Goal: Communication & Community: Answer question/provide support

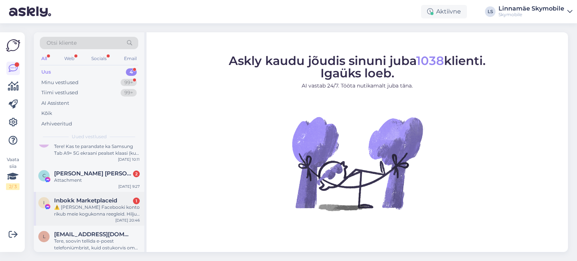
scroll to position [21, 0]
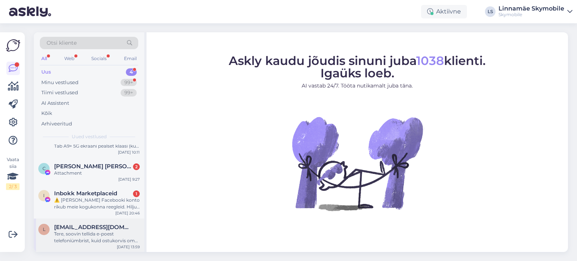
click at [107, 235] on div "Tere, soovin tellida e-poest telefoniümbrist, kuid ostukorvis oma andmeid sises…" at bounding box center [97, 237] width 86 height 14
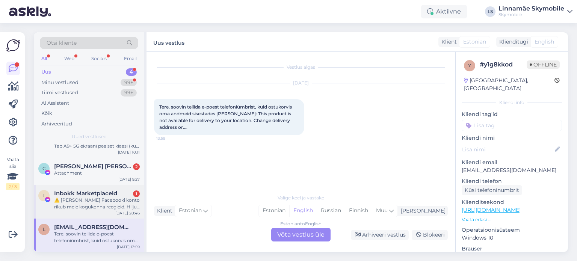
click at [71, 197] on div "⚠️ [PERSON_NAME] Facebooki konto rikub meie kogukonna reegleid. Hiljuti on meie…" at bounding box center [97, 204] width 86 height 14
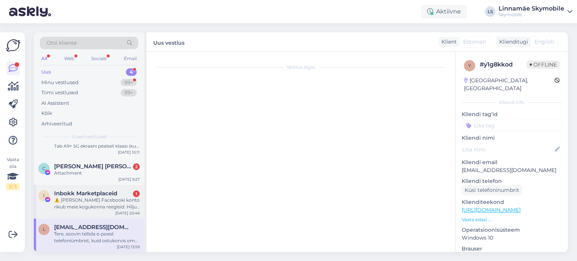
scroll to position [16, 0]
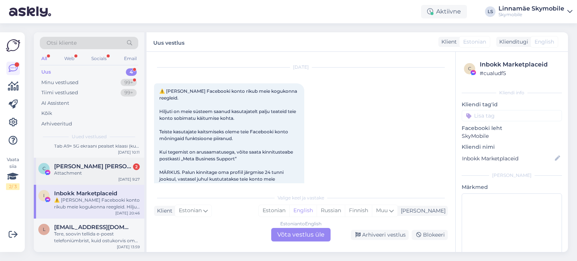
click at [83, 173] on div "Attachment" at bounding box center [97, 173] width 86 height 7
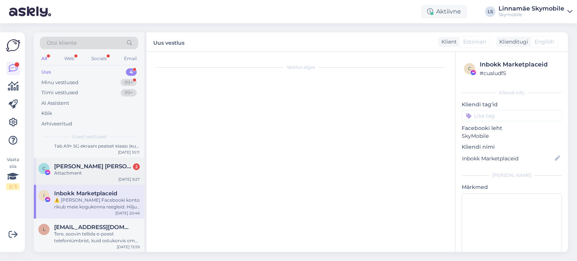
scroll to position [0, 0]
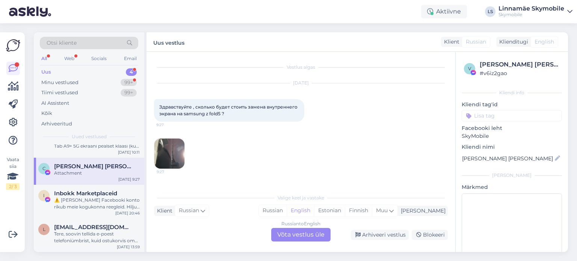
click at [176, 155] on img at bounding box center [169, 154] width 30 height 30
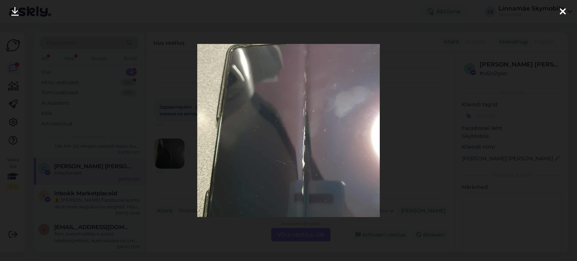
click at [566, 14] on div at bounding box center [562, 12] width 15 height 24
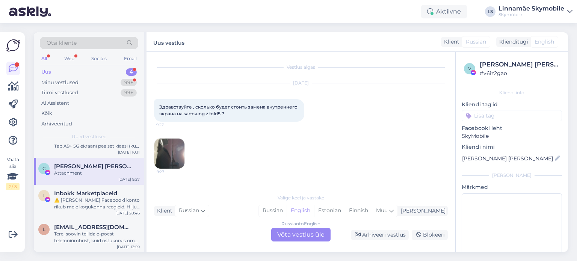
click at [306, 235] on div "Russian to English Võta vestlus üle" at bounding box center [300, 235] width 59 height 14
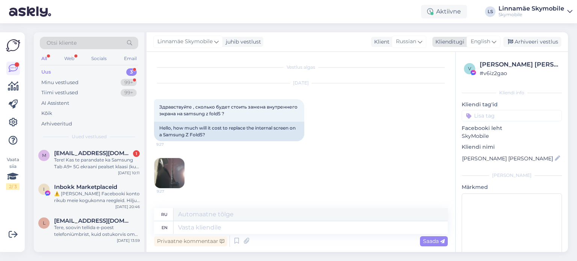
click at [476, 42] on span "English" at bounding box center [480, 42] width 20 height 8
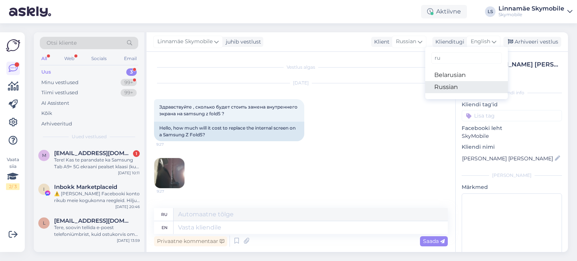
type input "ru"
click at [454, 91] on link "Russian" at bounding box center [466, 87] width 83 height 12
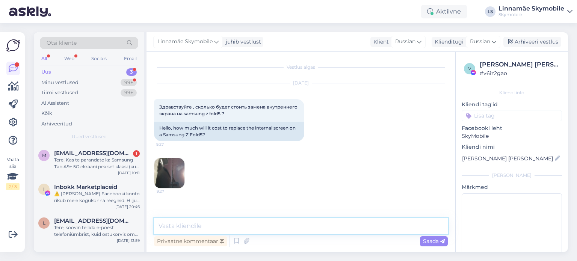
click at [225, 227] on textarea at bounding box center [301, 226] width 294 height 16
type textarea "Добрый день. Замена внутреннего экрана стоит 420 евро"
click at [322, 224] on textarea "Добрый день. Замена внутреннего экрана стоит 420 евро" at bounding box center [301, 226] width 294 height 16
click at [430, 245] on div "Saada" at bounding box center [434, 241] width 28 height 10
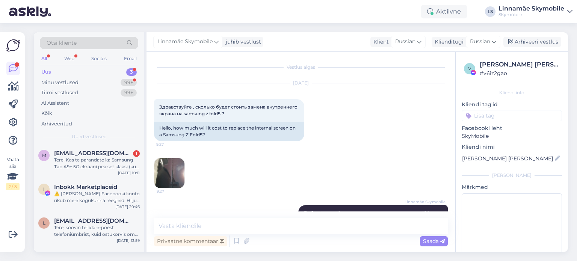
scroll to position [17, 0]
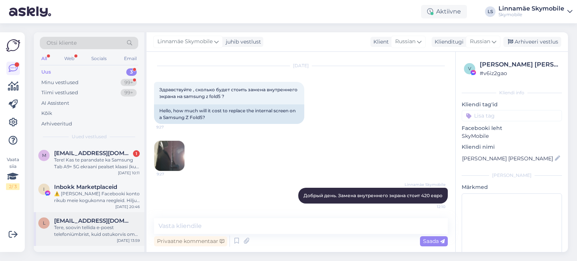
click at [94, 235] on div "Tere, soovin tellida e-poest telefoniümbrist, kuid ostukorvis oma andmeid sises…" at bounding box center [97, 231] width 86 height 14
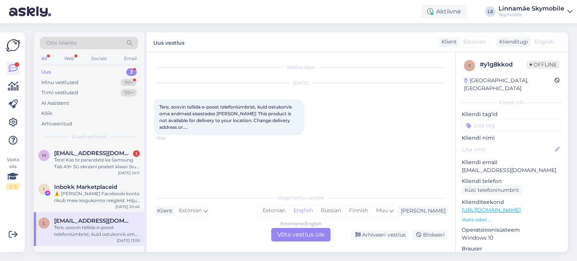
scroll to position [0, 0]
click at [74, 197] on div "⚠️ [PERSON_NAME] Facebooki konto rikub meie kogukonna reegleid. Hiljuti on meie…" at bounding box center [97, 197] width 86 height 14
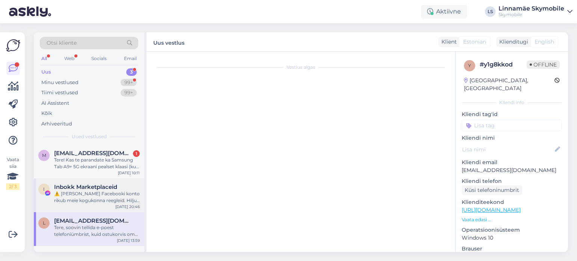
scroll to position [16, 0]
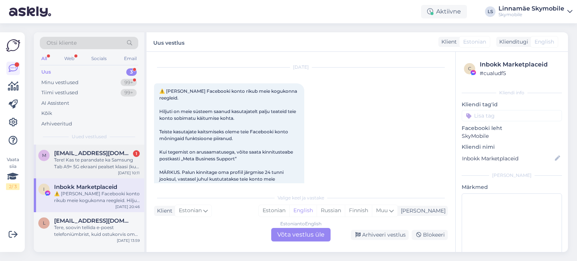
click at [108, 160] on div "Tere! Kas te parandate ka Samsung Tab A9+ 5G ekraani pealset klaasi (kui ekraan…" at bounding box center [97, 164] width 86 height 14
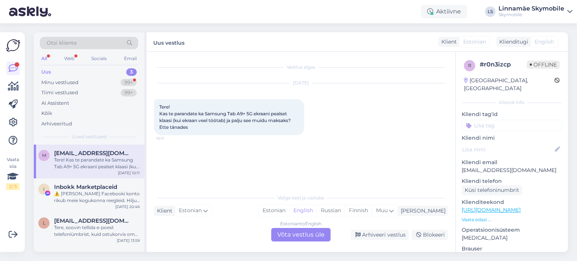
scroll to position [0, 0]
click at [66, 83] on div "Minu vestlused" at bounding box center [59, 83] width 37 height 8
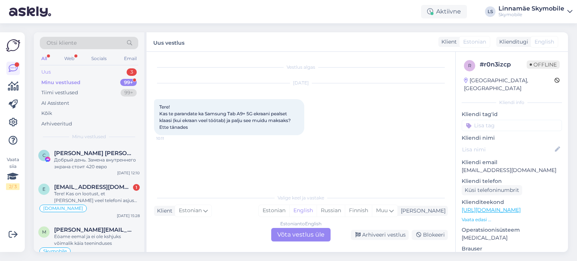
click at [50, 72] on div "Uus" at bounding box center [45, 72] width 9 height 8
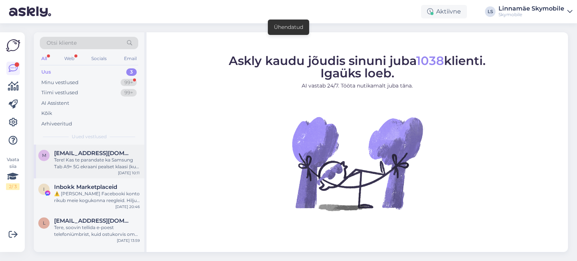
click at [116, 166] on div "Tere! Kas te parandate ka Samsung Tab A9+ 5G ekraani pealset klaasi (kui ekraan…" at bounding box center [97, 164] width 86 height 14
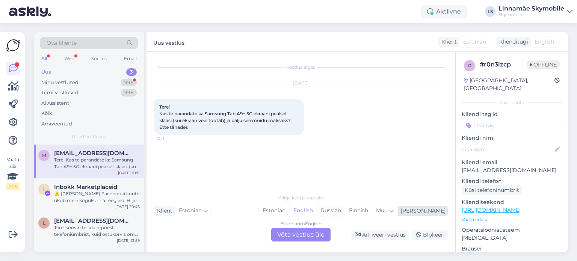
click at [345, 212] on div "Russian" at bounding box center [330, 210] width 28 height 11
click at [308, 235] on div "Estonian to Russian Võta vestlus üle" at bounding box center [300, 235] width 59 height 14
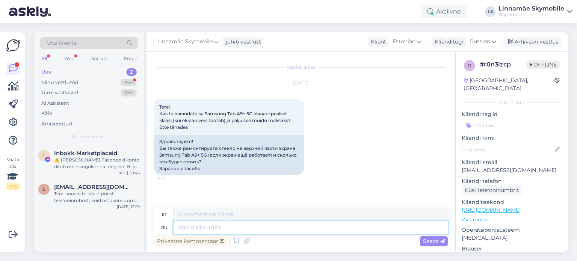
click at [230, 225] on textarea at bounding box center [310, 227] width 274 height 13
type textarea "P"
type textarea "Здравствуйте."
type textarea "Tere."
type textarea "Здравствуйте. стекло о"
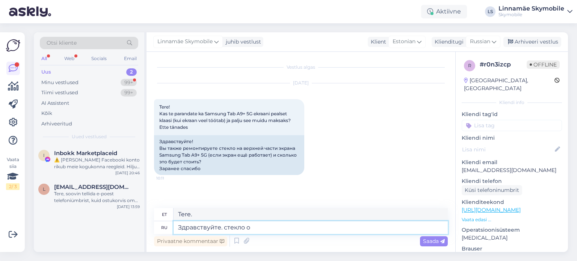
type textarea "Tere, klaas."
type textarea "Здравствуйте. стекло отдельно"
type textarea "Tere. Klaas eraldi."
type textarea "Здравствуйте. стекло отдельно не м"
type textarea "Tere. Klaasi eraldi ei müüda."
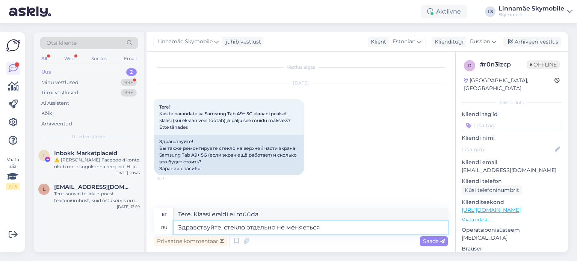
type textarea "Здравствуйте. стекло отдельно не меняеться."
type textarea "Tere. Klaasi ei saa eraldi vahetada."
type textarea "Здравствуйте. стекло отдельно не меняется. Замена"
type textarea "Tere. Klaasi eraldi ei vahetata. Asendamine"
type textarea "Здравствуйте. стекло отдельно не меняется. Замена экрана"
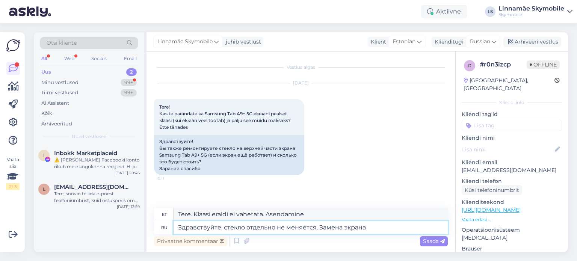
type textarea "Tere. Klaasi eraldi ei vahetata. Ekraani vahetus"
type textarea "Здравствуйте. стекло отдельно не меняется. Замена экрана в сборе"
type textarea "Tere. Klaasi ei saa eraldi vahetada. Ekraani tervikuna vahetamine."
type textarea "Здравствуйте. стекло отдельно не меняется. Замена экрана в сборе стоит"
type textarea "Tere. Klaasi ei saa eraldi vahetada. Kogu ekraani vahetamine maksab"
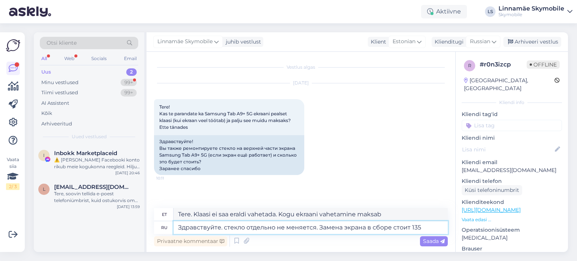
type textarea "Здравствуйте. стекло отдельно не меняется. Замена экрана в сборе стоит 135"
type textarea "Tere. Klaasi ei saa eraldi vahetada. Kogu ekraani vahetamine maksab 135."
type textarea "Здравствуйте. стекло отдельно не меняется. Замена экрана в сборе стоит 135 евро."
type textarea "Tere. Klaasi ei saa eraldi vahetada. Kogu ekraani vahetamine maksab 135 eurot."
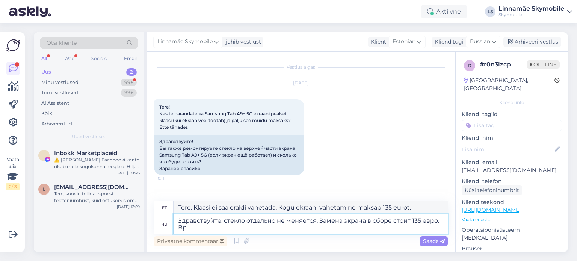
type textarea "Здравствуйте. стекло отдельно не меняется. Замена экрана в сборе стоит 135 евро…"
type textarea "Tere. Klaasi ei saa eraldi vahetada. Kogu ekraani vahetamine maksab 135 eurot. …"
type textarea "Здравствуйте. стекло отдельно не меняется. Замена экрана в сборе стоит 135 евро…"
type textarea "Tere. Klaasi eraldi ei vahetata. Kogu ekraani vahetamine maksab 135 eurot. Oote…"
type textarea "Здравствуйте. стекло отдельно не меняется. Замена экрана в сборе стоит 135 евро…"
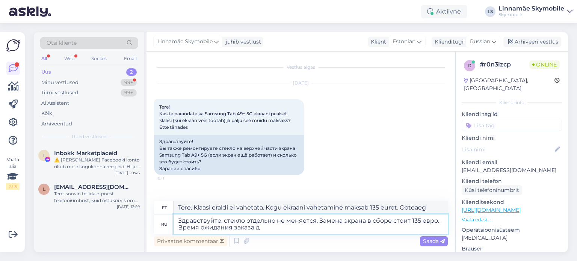
type textarea "Tere. Klaasi ei saa eraldi vahetada. Kogu ekraani vahetamine maksab 135 eurot. …"
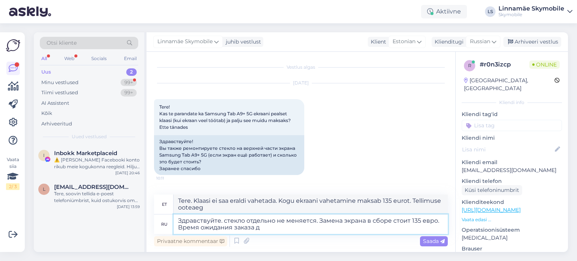
type textarea "Здравствуйте. стекло отдельно не меняется. Замена экрана в сборе стоит 135 евро…"
type textarea "Tere. Klaasi ei saa eraldi vahetada. Kogu ekraani vahetamine maksab 135 eurot. …"
type textarea "Здравствуйте. стекло отдельно не меняется. Замена экрана в сборе стоит 135 евро…"
type textarea "Tere. Klaasi ei saa eraldi vahetada. Kogu ekraani vahetamine maksab 135 eurot. …"
type textarea "Здравствуйте. стекло отдельно не меняется. Замена экрана в сборе стоит 135 евро…"
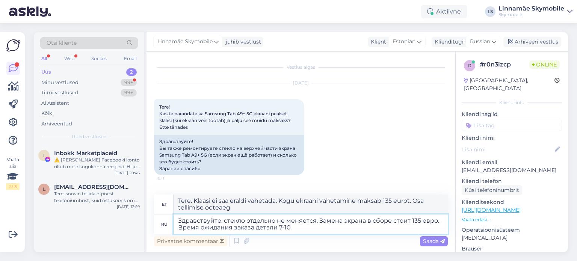
type textarea "Tere. Klaasi ei saa eraldi vahetada. Kogu ekraani vahetamine maksab 135 eurot. …"
type textarea "Здравствуйте. стекло отдельно не меняется. Замена экрана в сборе стоит 135 евро…"
type textarea "Tere. Klaasi ei saa eraldi vahetada. Kogu ekraani vahetamine maksab 135 eurot. …"
type textarea "Здравствуйте. стекло отдельно не меняется. Замена экрана в сборе стоит 135 евро…"
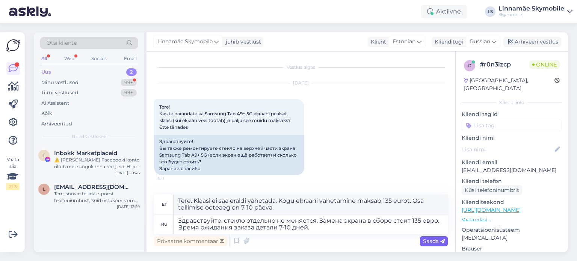
click at [428, 239] on span "Saada" at bounding box center [434, 241] width 22 height 7
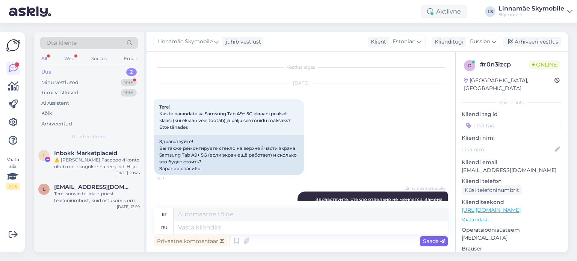
scroll to position [47, 0]
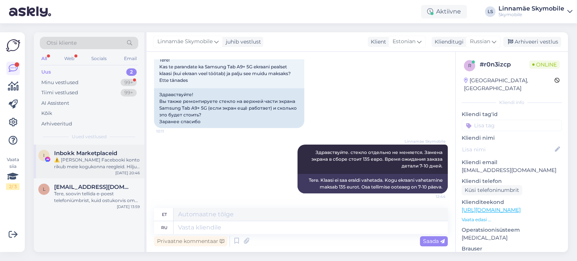
click at [99, 165] on div "⚠️ [PERSON_NAME] Facebooki konto rikub meie kogukonna reegleid. Hiljuti on meie…" at bounding box center [97, 164] width 86 height 14
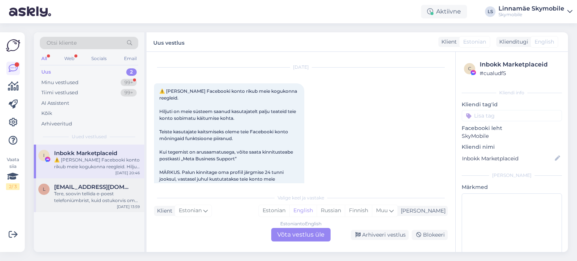
click at [98, 192] on div "Tere, soovin tellida e-poest telefoniümbrist, kuid ostukorvis oma andmeid sises…" at bounding box center [97, 197] width 86 height 14
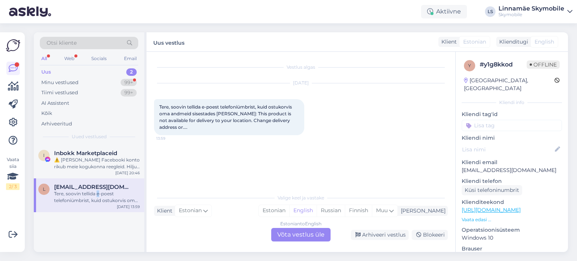
scroll to position [0, 0]
click at [70, 80] on div "Minu vestlused" at bounding box center [59, 83] width 37 height 8
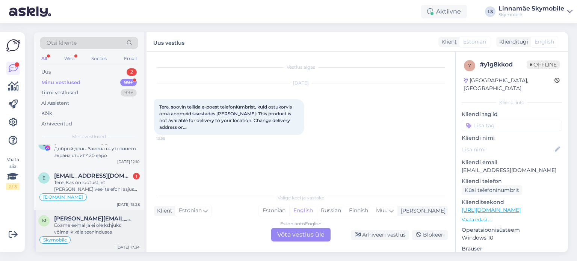
scroll to position [75, 0]
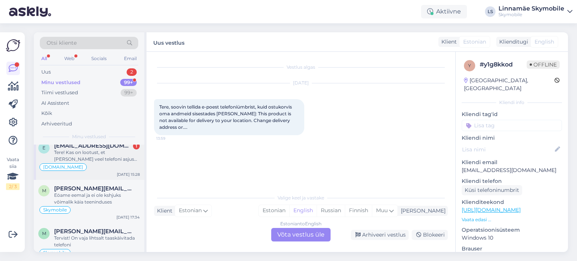
click at [117, 159] on div "Tere! Kas on lootust, et [PERSON_NAME] veel telefoni asjus helistatakse, nagu e…" at bounding box center [97, 156] width 86 height 14
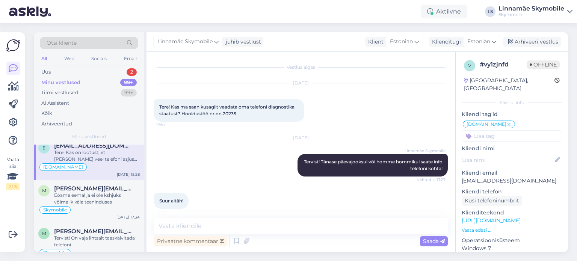
scroll to position [155, 0]
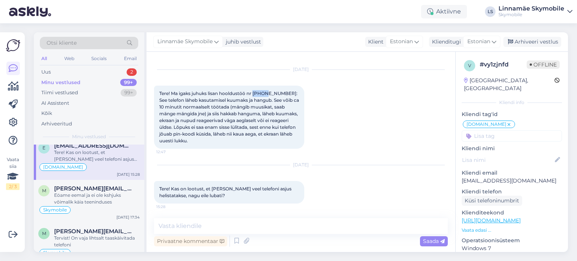
drag, startPoint x: 255, startPoint y: 92, endPoint x: 267, endPoint y: 92, distance: 12.0
click at [267, 92] on span "Tere! Ma igaks juhuks lisan hooldustöö nr [PHONE_NUMBER]: See telefon läheb kas…" at bounding box center [229, 116] width 141 height 53
copy span "20235"
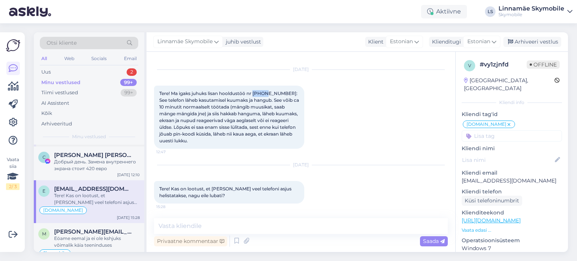
scroll to position [0, 0]
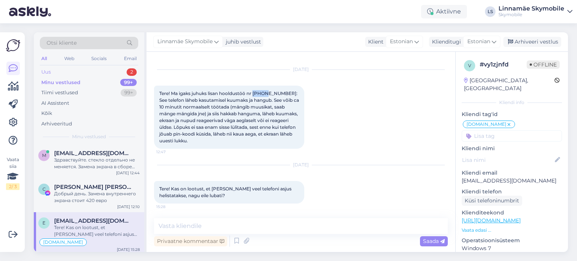
click at [49, 70] on div "Uus" at bounding box center [45, 72] width 9 height 8
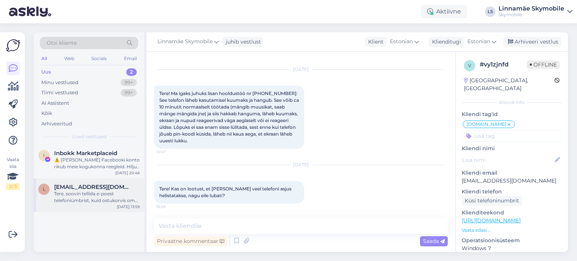
click at [88, 200] on div "Tere, soovin tellida e-poest telefoniümbrist, kuid ostukorvis oma andmeid sises…" at bounding box center [97, 197] width 86 height 14
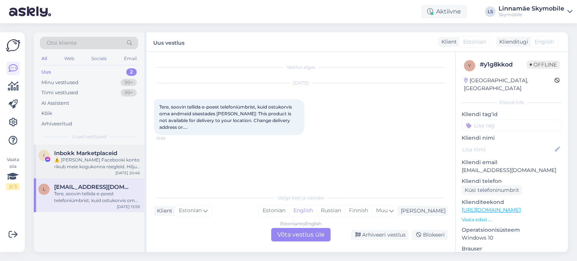
click at [90, 155] on span "Inbokk Marketplaceid" at bounding box center [85, 153] width 63 height 7
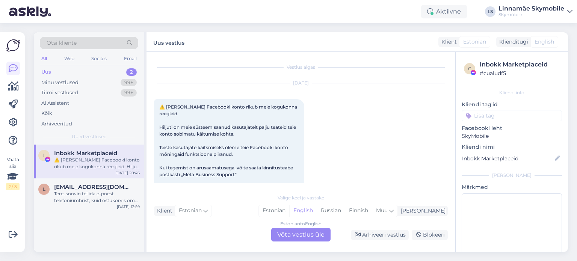
scroll to position [16, 0]
